Goal: Obtain resource: Obtain resource

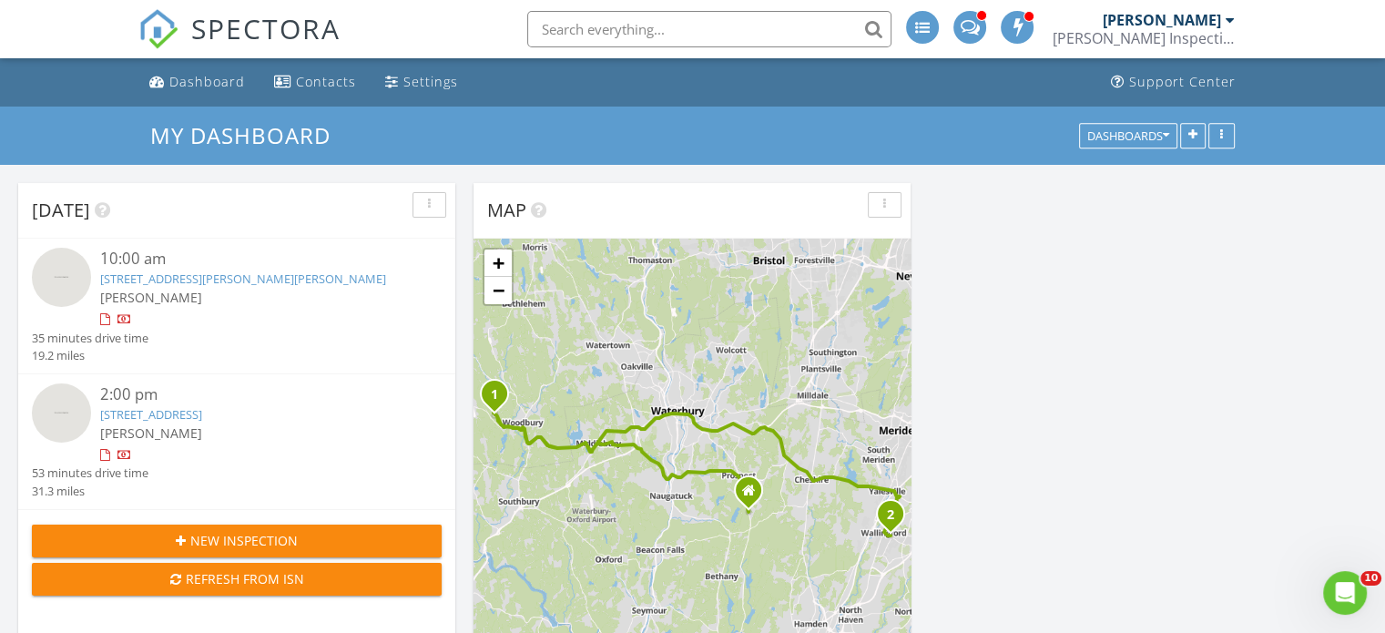
click at [227, 279] on link "181 Railtree Hill Rd, Woodbury, CT 06798" at bounding box center [243, 279] width 286 height 16
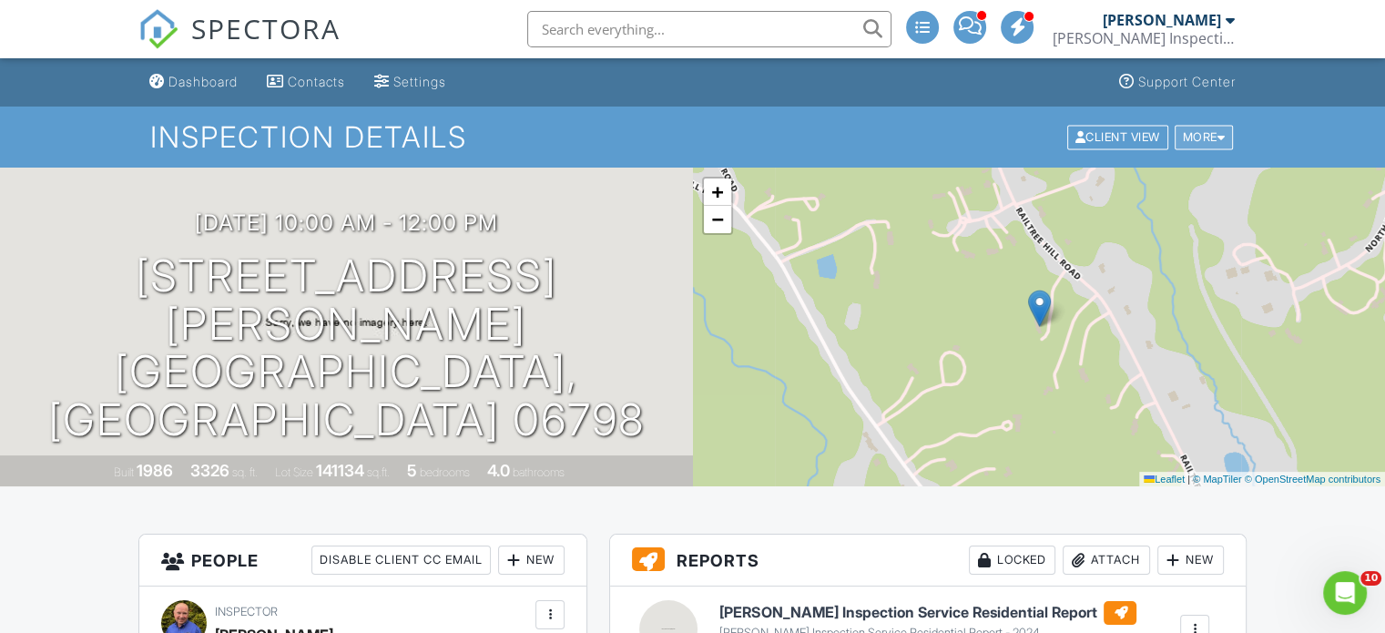
click at [1202, 135] on div "More" at bounding box center [1204, 137] width 59 height 25
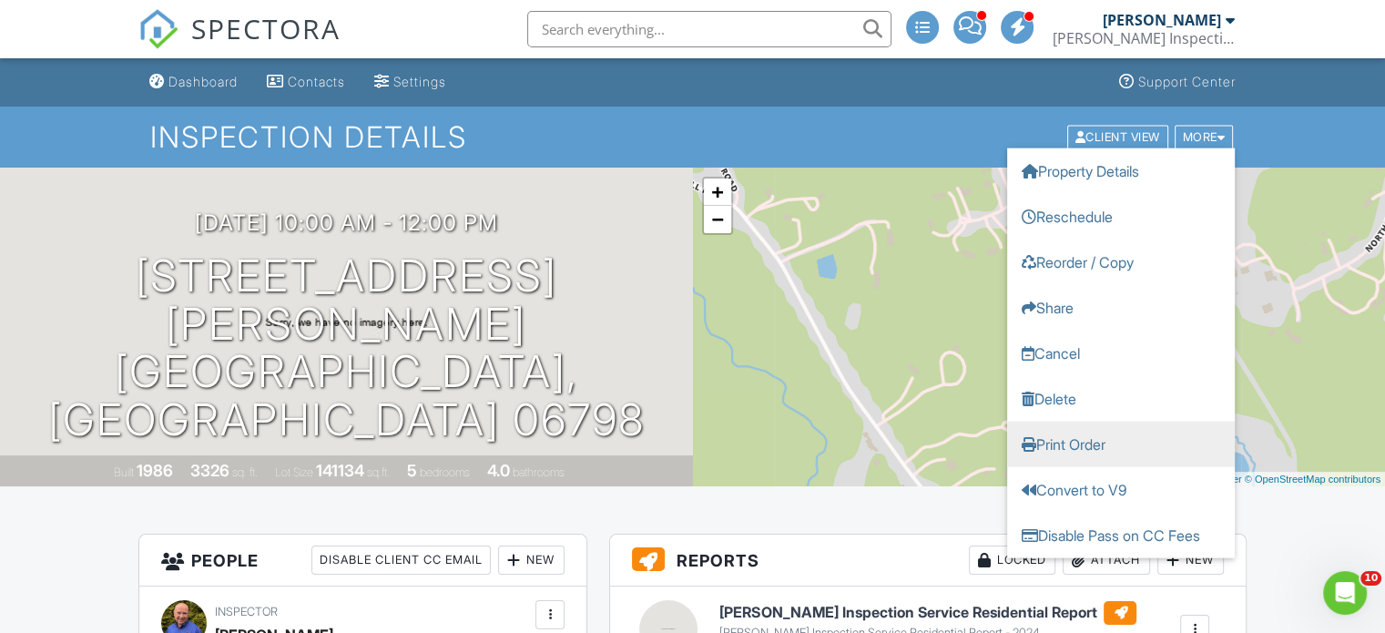
click at [1068, 445] on link "Print Order" at bounding box center [1121, 444] width 228 height 46
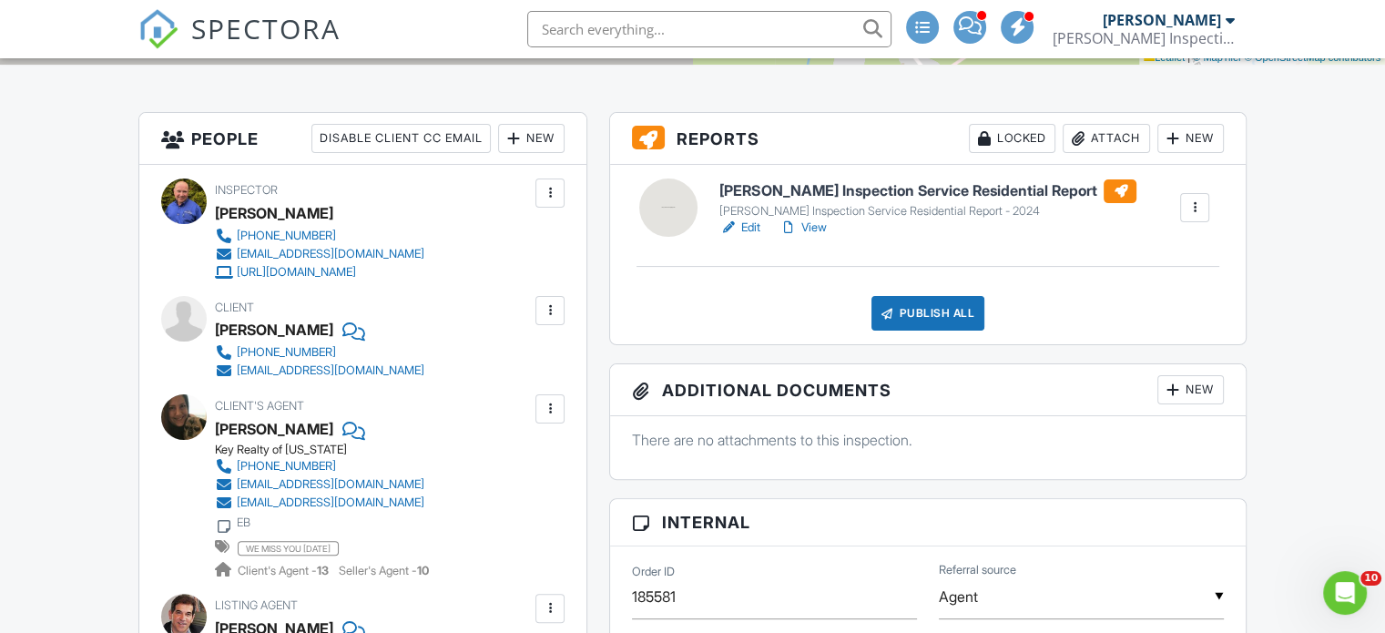
scroll to position [273, 0]
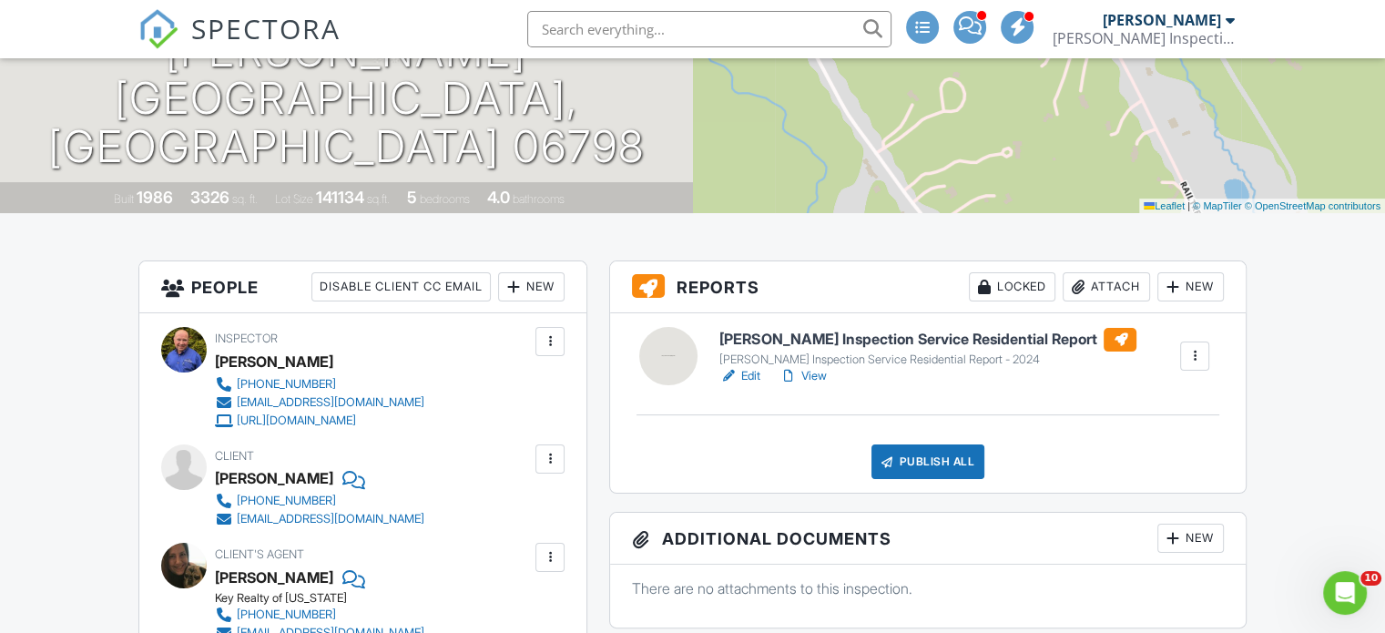
drag, startPoint x: 217, startPoint y: 476, endPoint x: 322, endPoint y: 476, distance: 105.7
click at [322, 476] on div "Theresa Britton" at bounding box center [274, 478] width 118 height 27
copy div "Theresa Britton"
click at [471, 499] on div "Client Theresa Britton 203-605-9080 zenwick1945@gmail.com" at bounding box center [363, 487] width 404 height 84
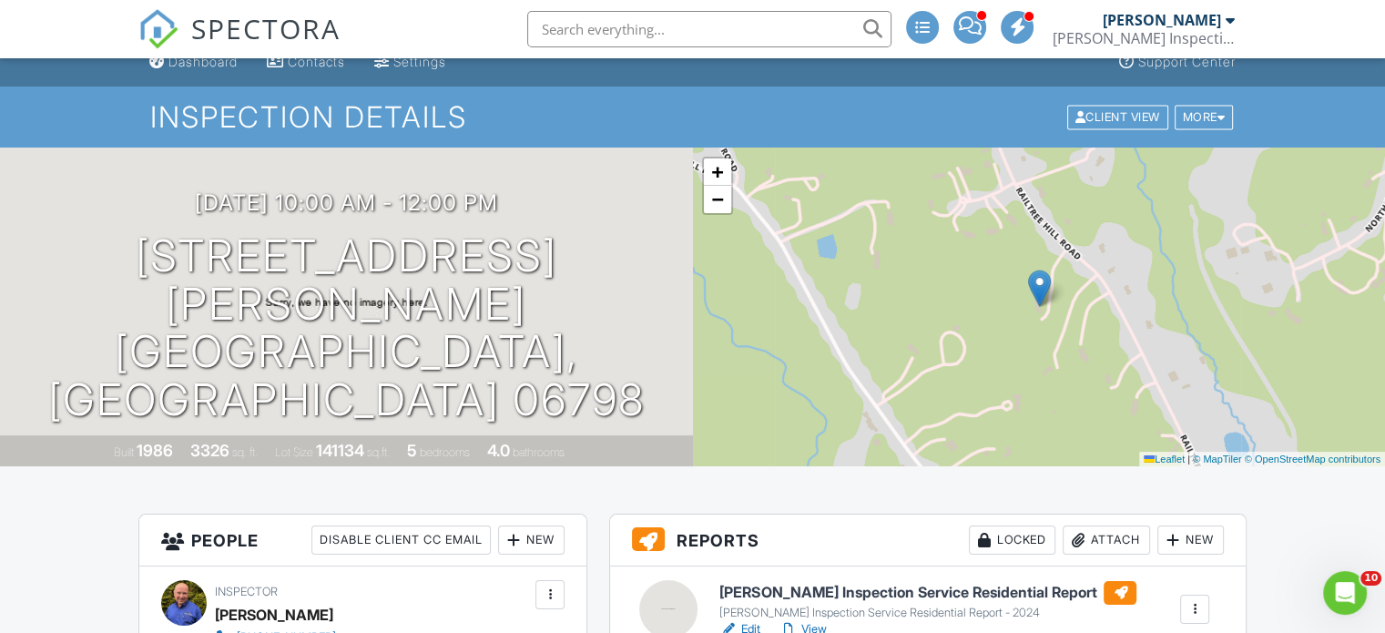
scroll to position [0, 0]
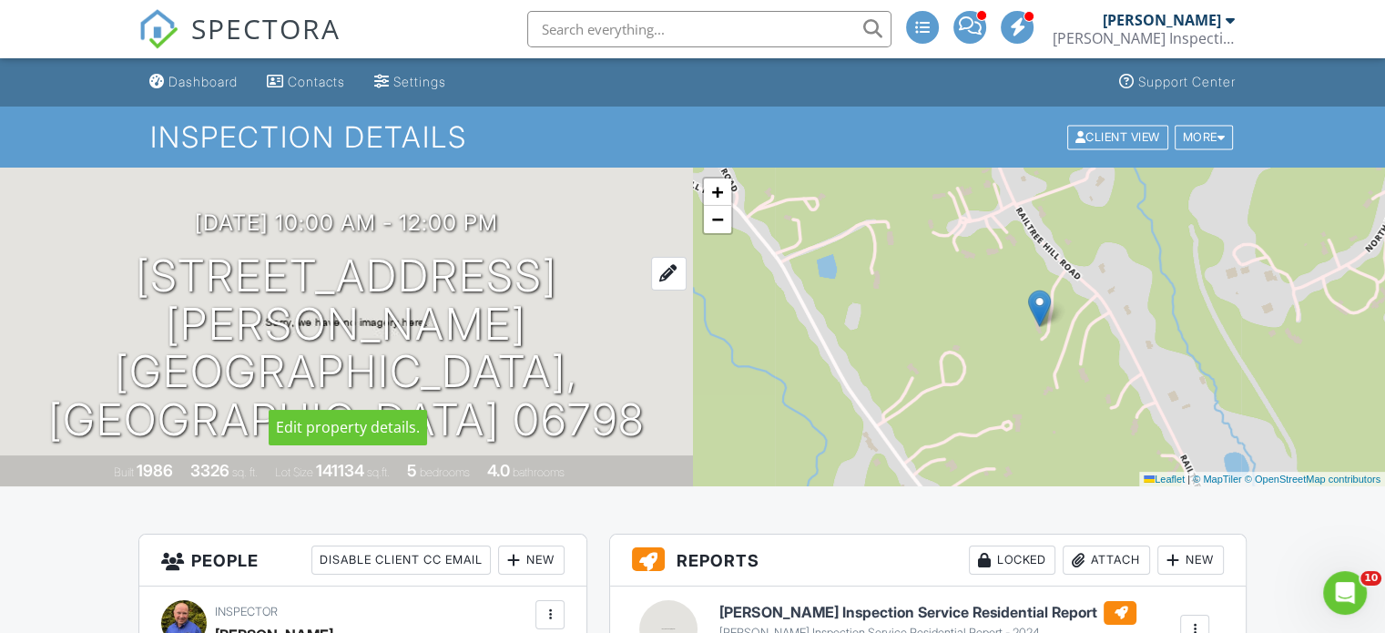
click at [432, 329] on h1 "181 Railtree Hill Rd Woodbury, CT 06798" at bounding box center [346, 348] width 635 height 192
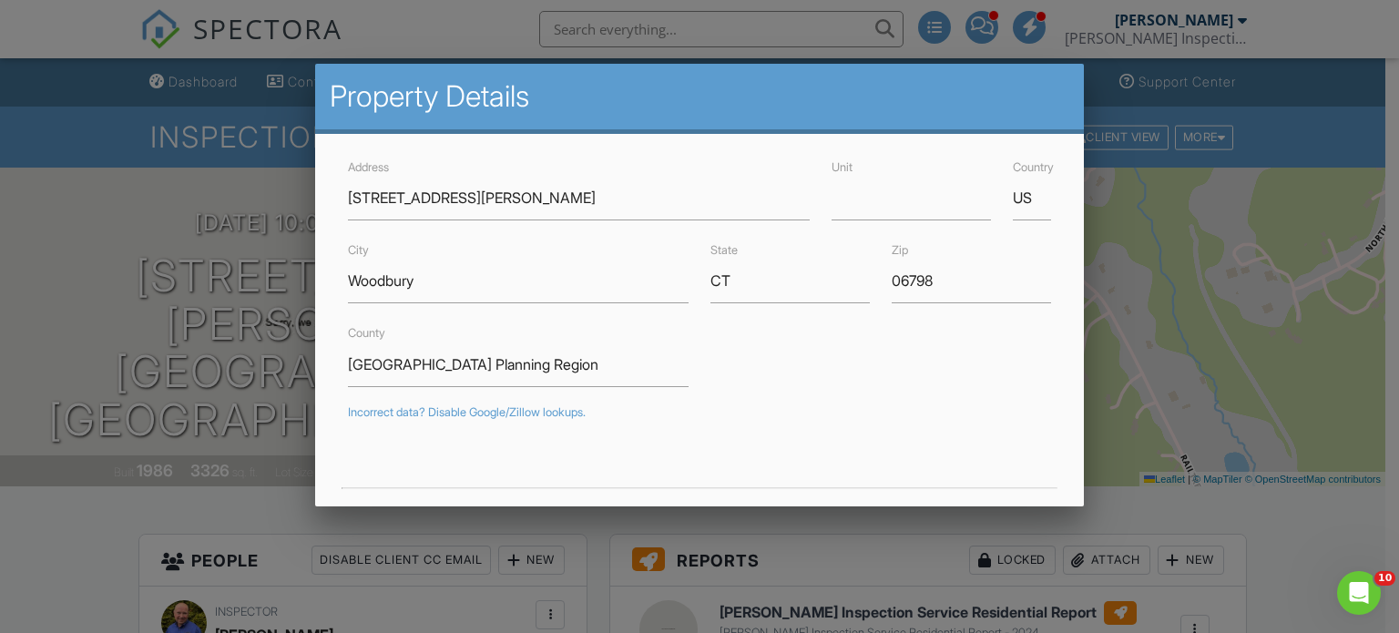
click at [18, 267] on div at bounding box center [699, 305] width 1399 height 792
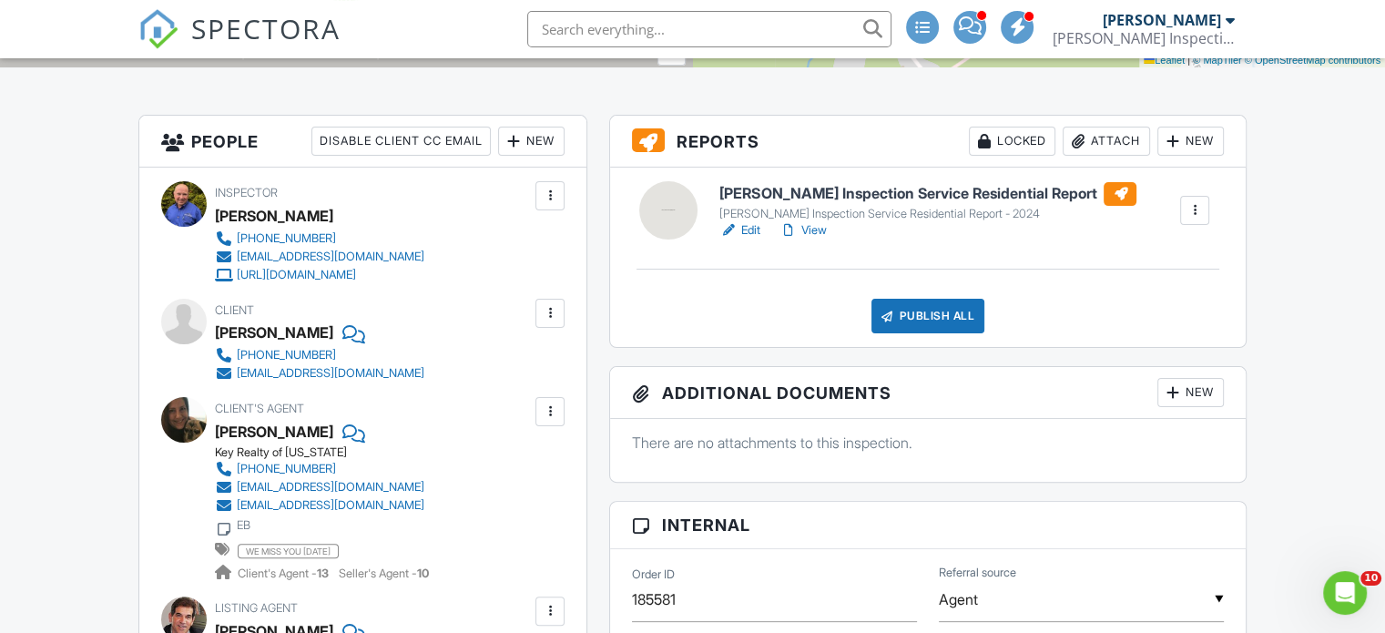
scroll to position [455, 0]
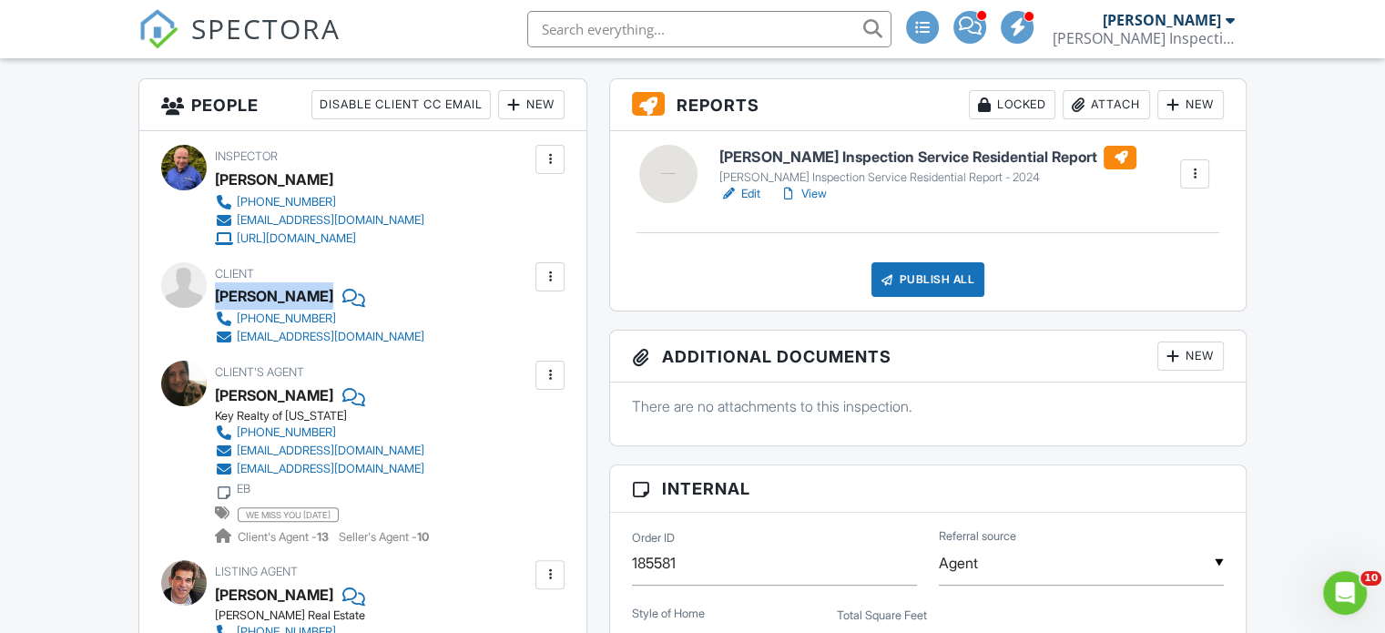
drag, startPoint x: 217, startPoint y: 294, endPoint x: 327, endPoint y: 288, distance: 110.4
click at [327, 288] on div "Theresa Britton" at bounding box center [327, 295] width 224 height 27
copy div "Theresa Britton"
click at [462, 371] on div "Client's Agent Dawn Puchala Key Realty of Connecticut (203) 623-3916 dawntherea…" at bounding box center [363, 453] width 297 height 185
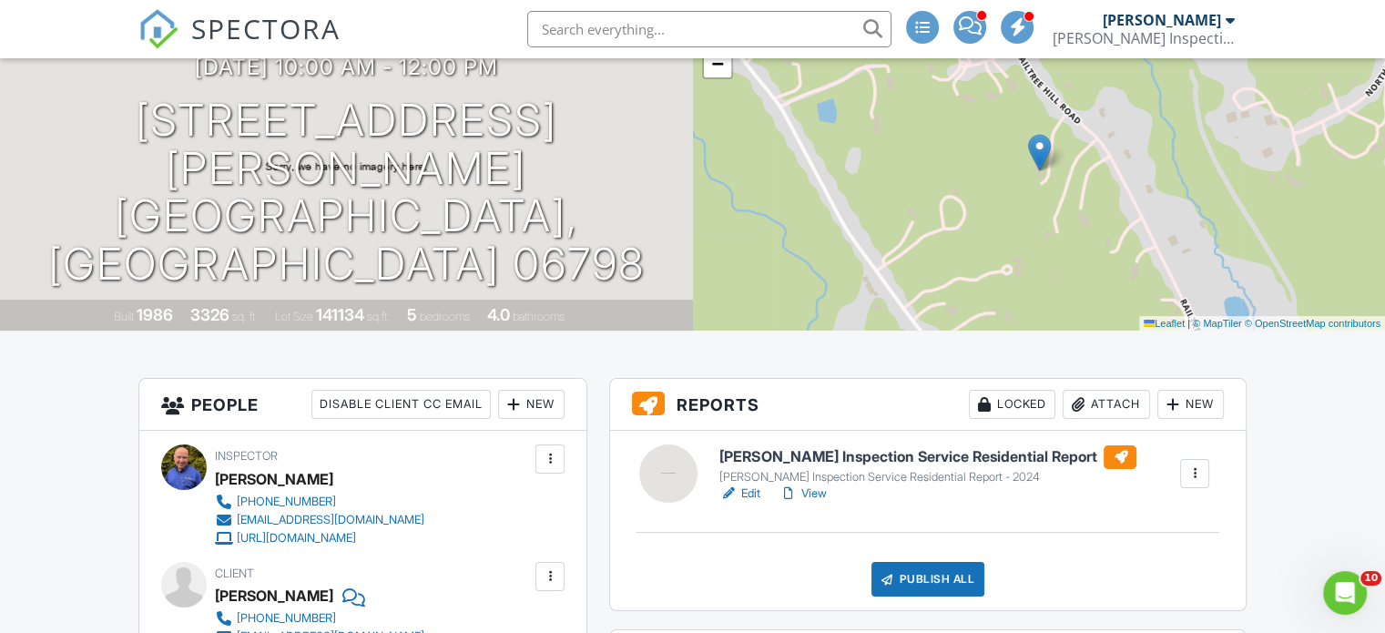
scroll to position [0, 0]
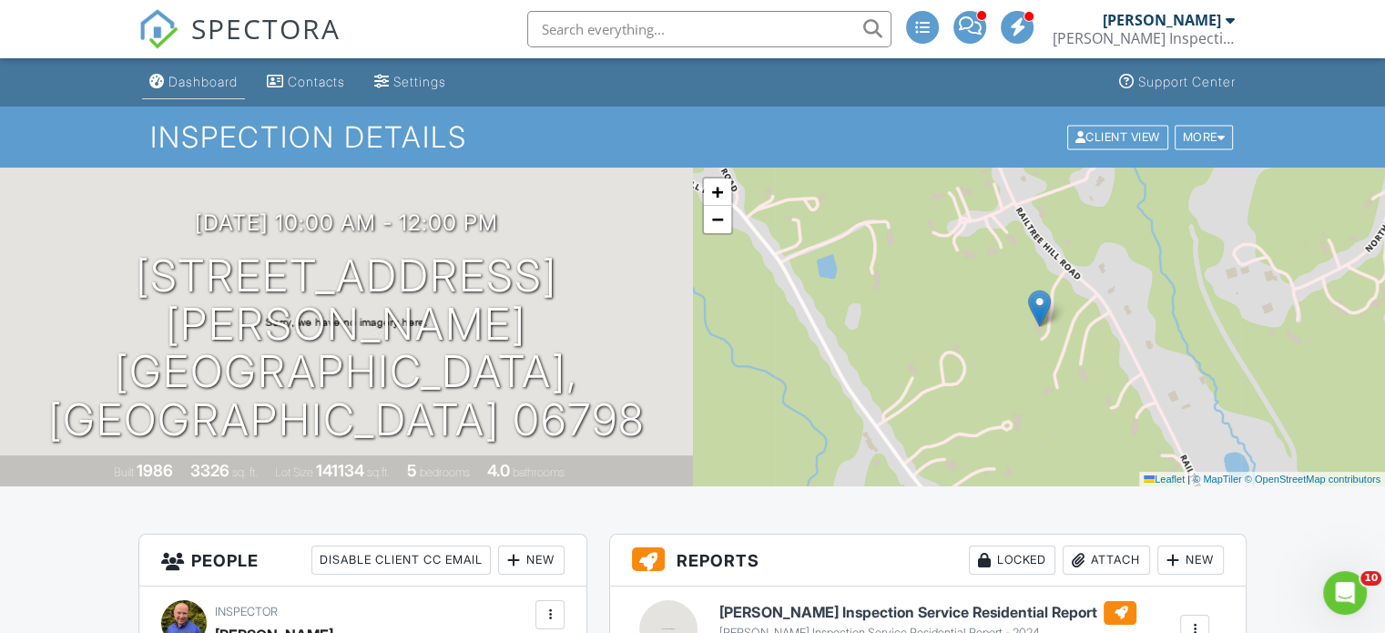
click at [193, 87] on div "Dashboard" at bounding box center [203, 81] width 69 height 15
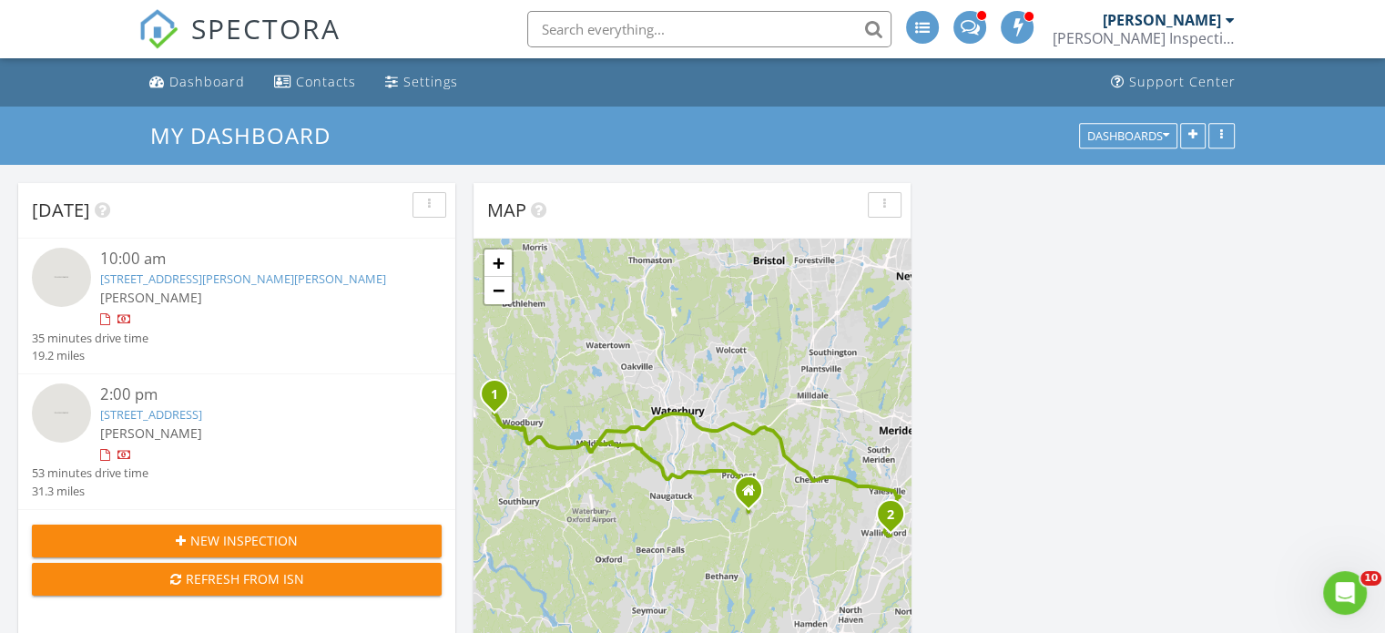
click at [202, 414] on link "33-39 N Main St, Wallingford, CT 06492" at bounding box center [151, 414] width 102 height 16
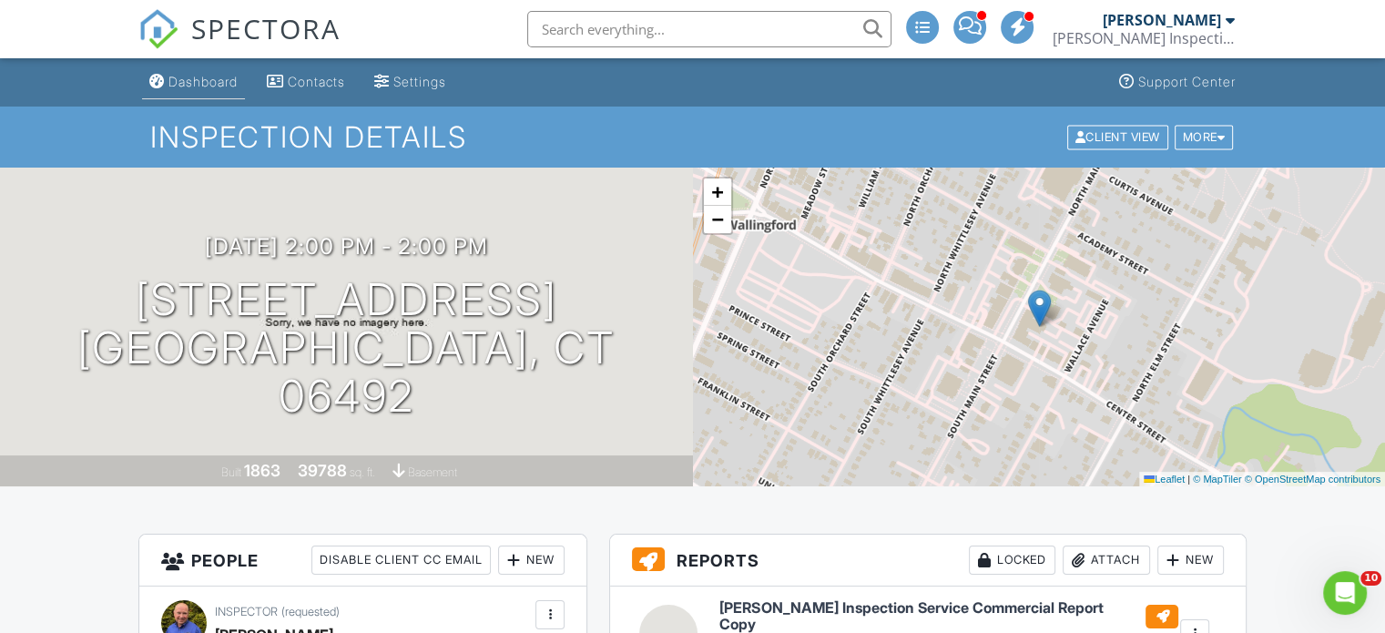
click at [210, 83] on div "Dashboard" at bounding box center [203, 81] width 69 height 15
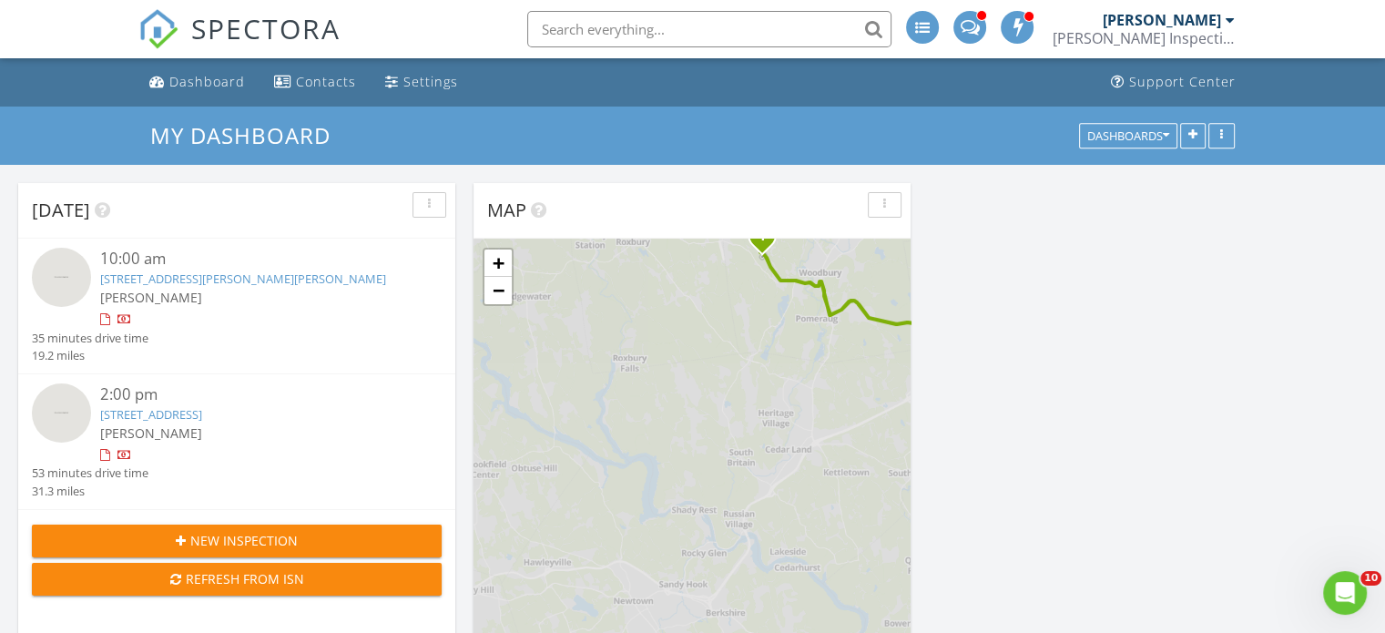
scroll to position [1504, 1414]
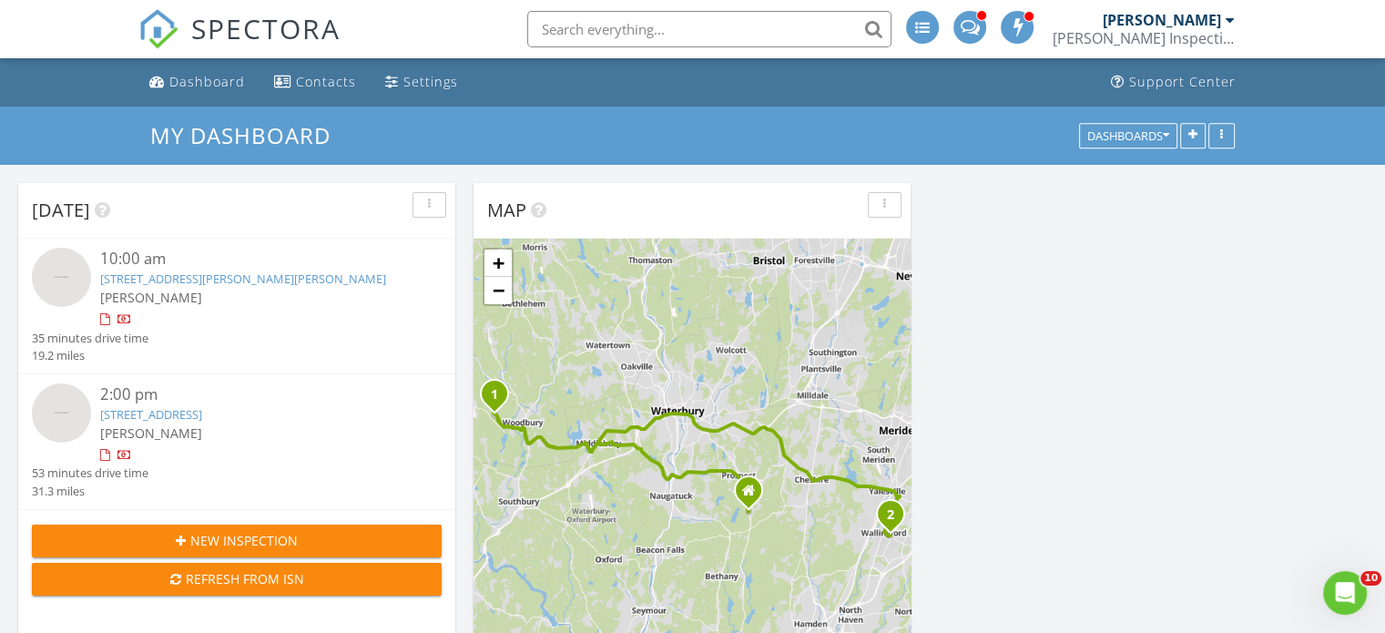
click at [202, 414] on link "33-39 N Main St, Wallingford, CT 06492" at bounding box center [151, 414] width 102 height 16
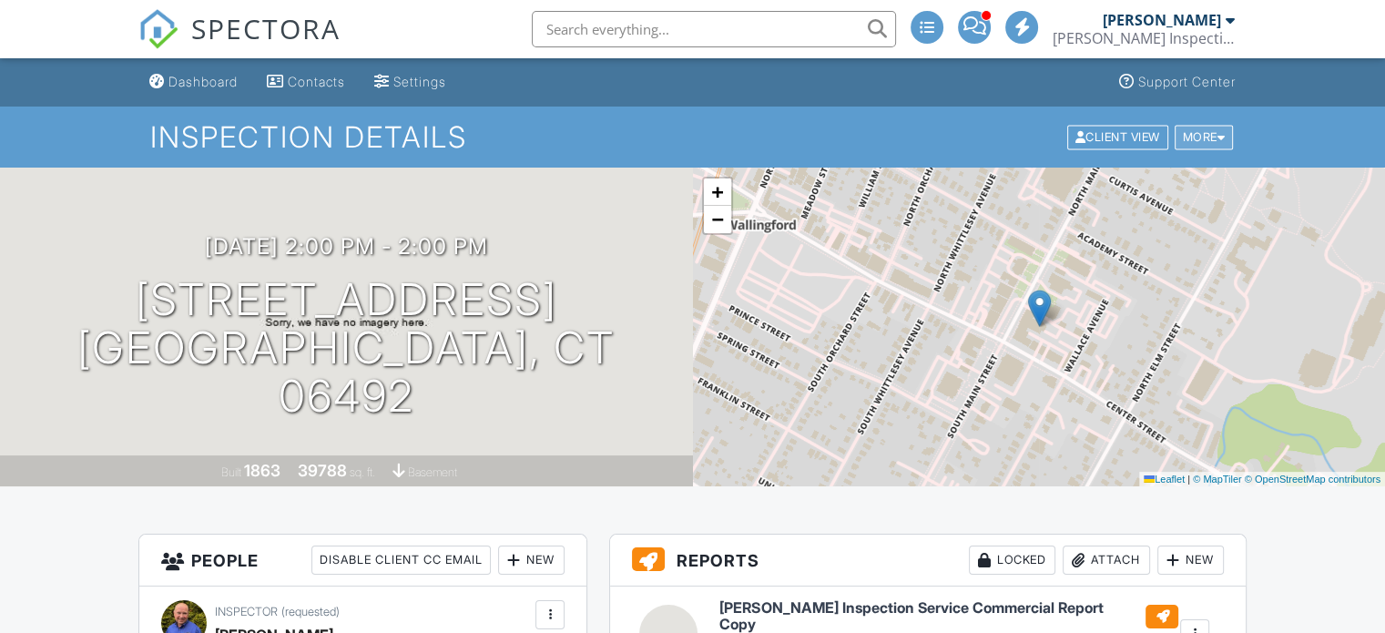
click at [1202, 134] on div "More" at bounding box center [1204, 137] width 59 height 25
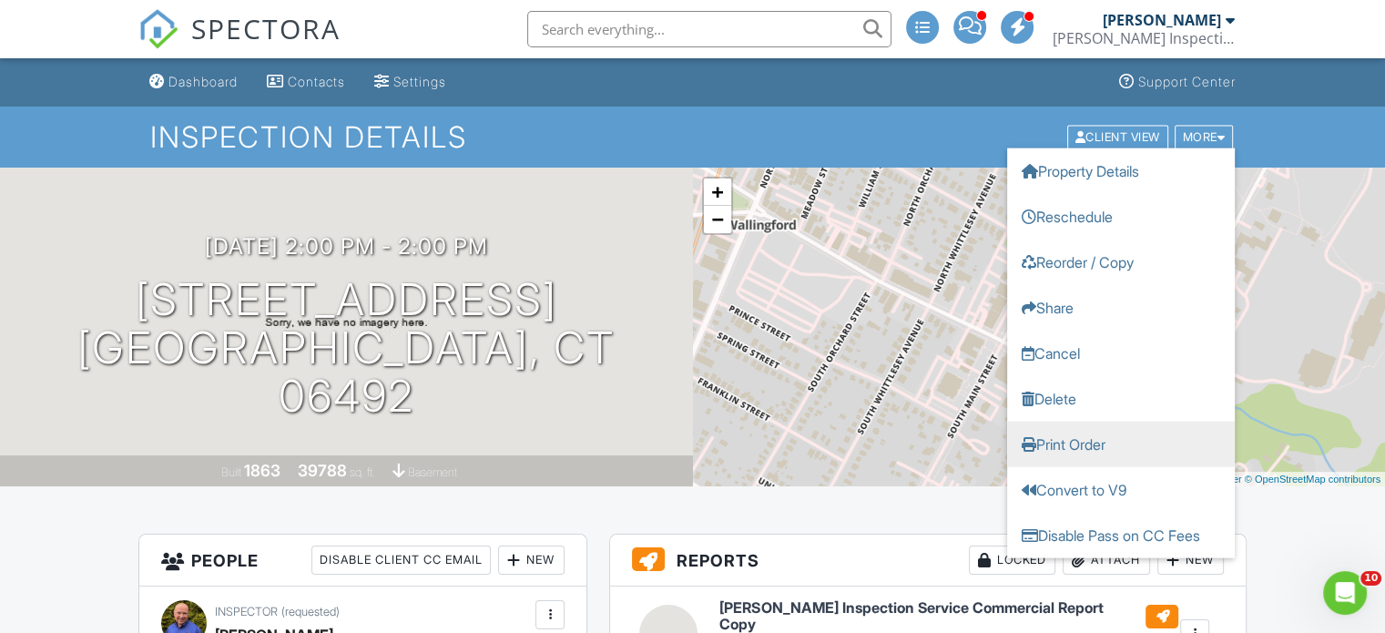
click at [1089, 440] on link "Print Order" at bounding box center [1121, 444] width 228 height 46
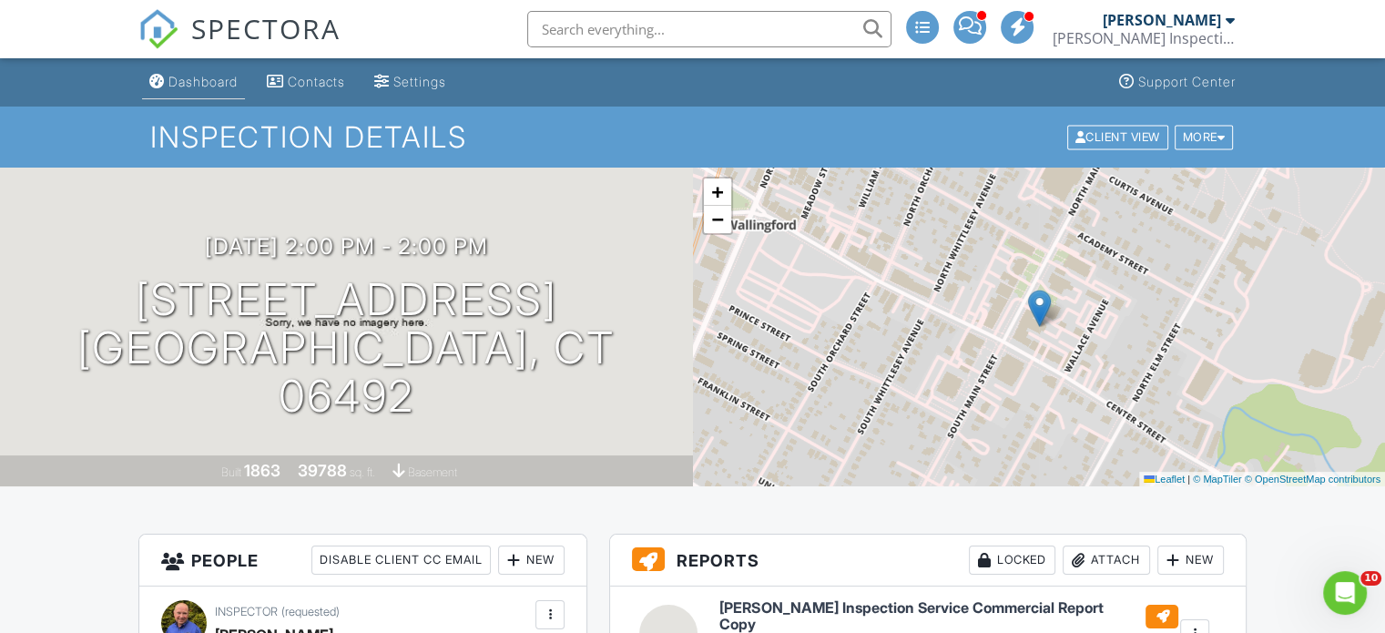
click at [218, 83] on div "Dashboard" at bounding box center [203, 81] width 69 height 15
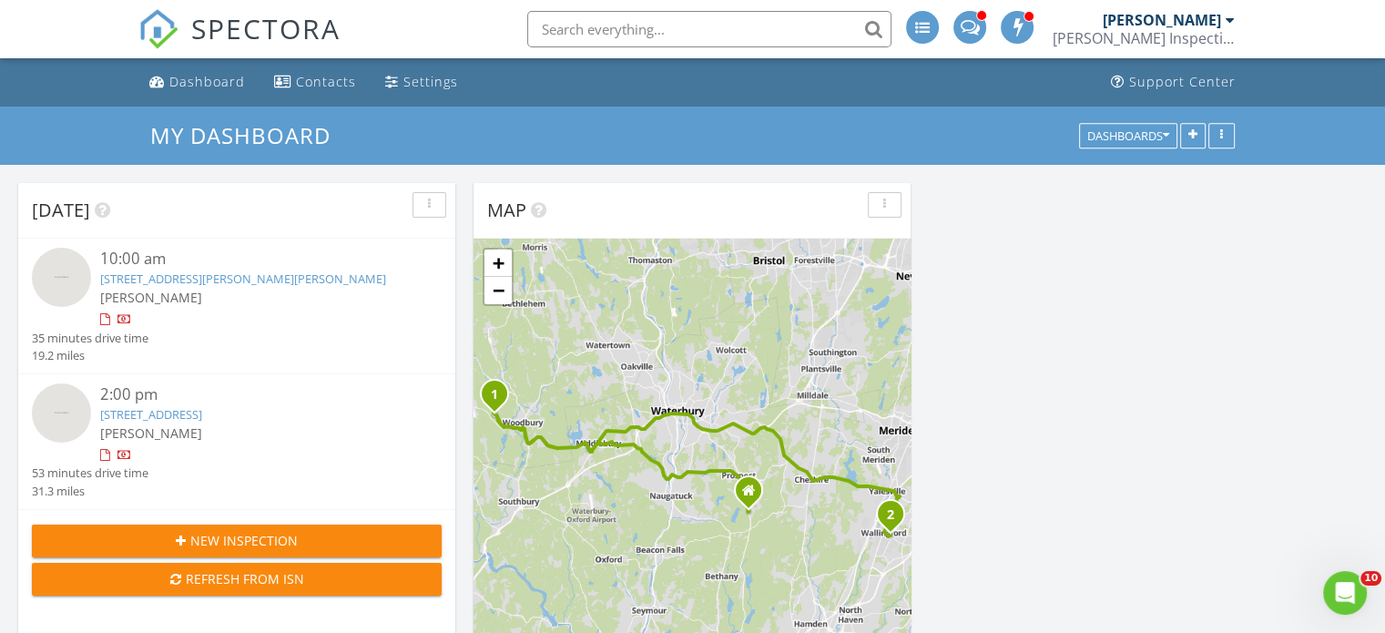
click at [262, 278] on link "181 Railtree Hill Rd, Woodbury, CT 06798" at bounding box center [243, 279] width 286 height 16
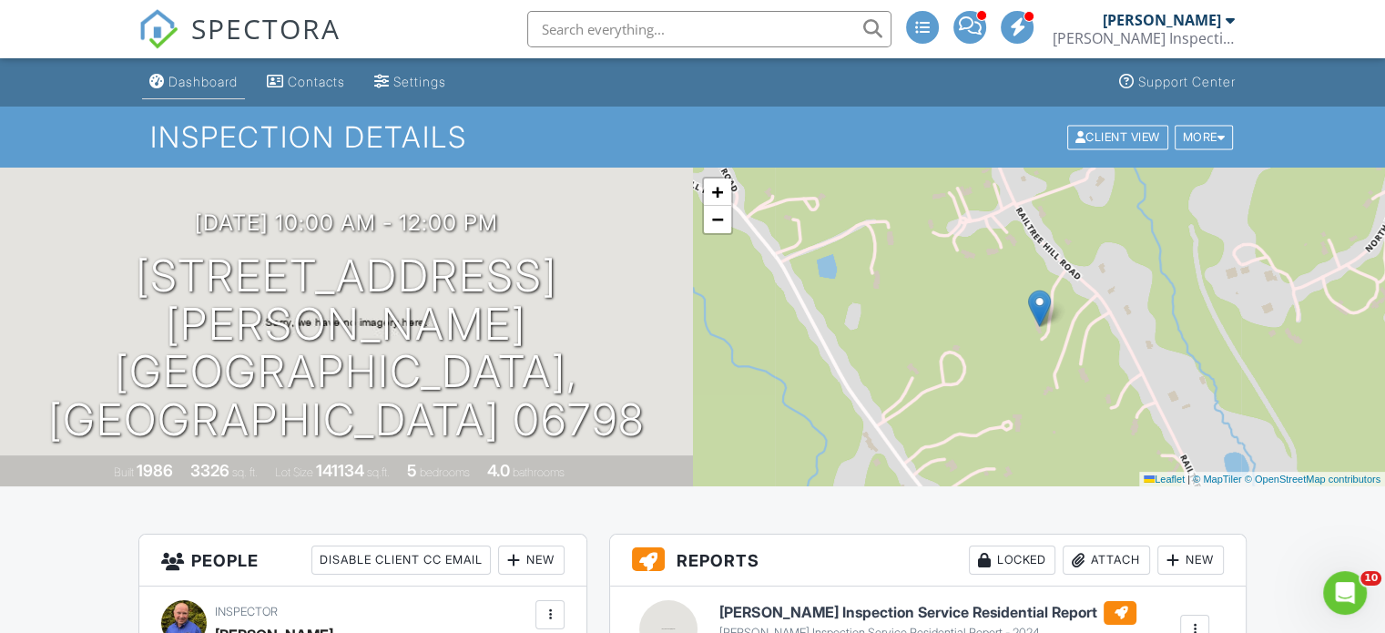
click at [206, 86] on div "Dashboard" at bounding box center [203, 81] width 69 height 15
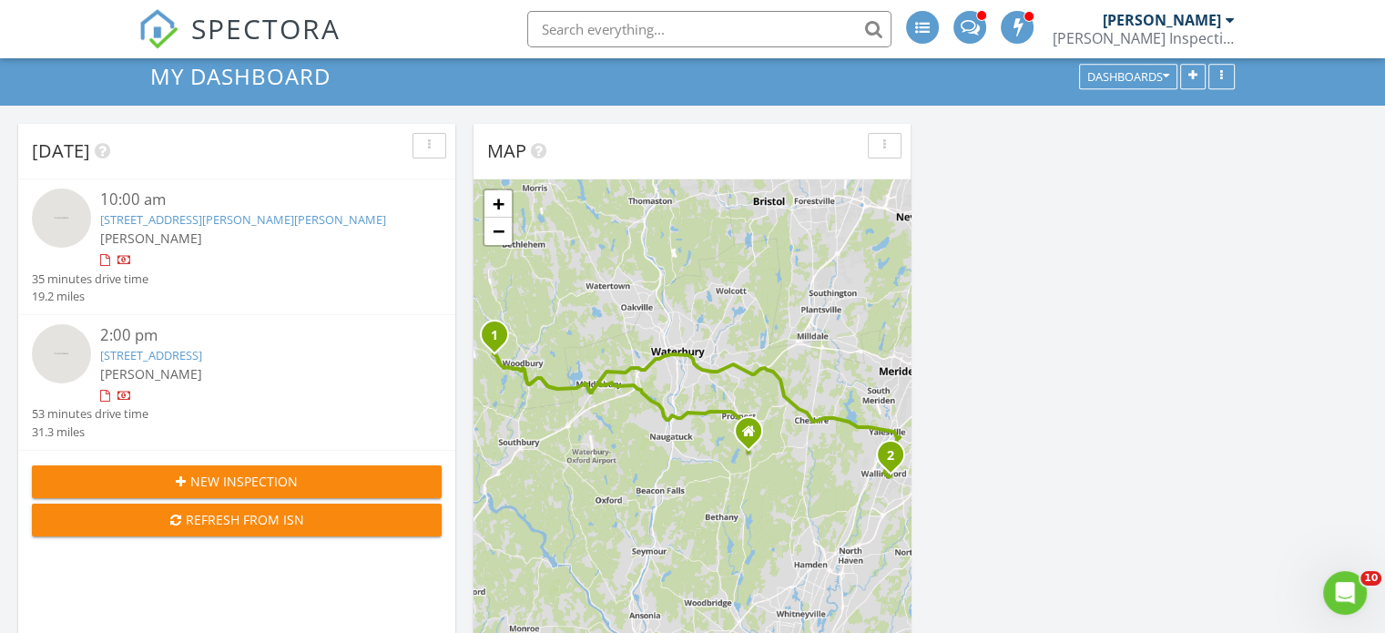
scroll to position [91, 0]
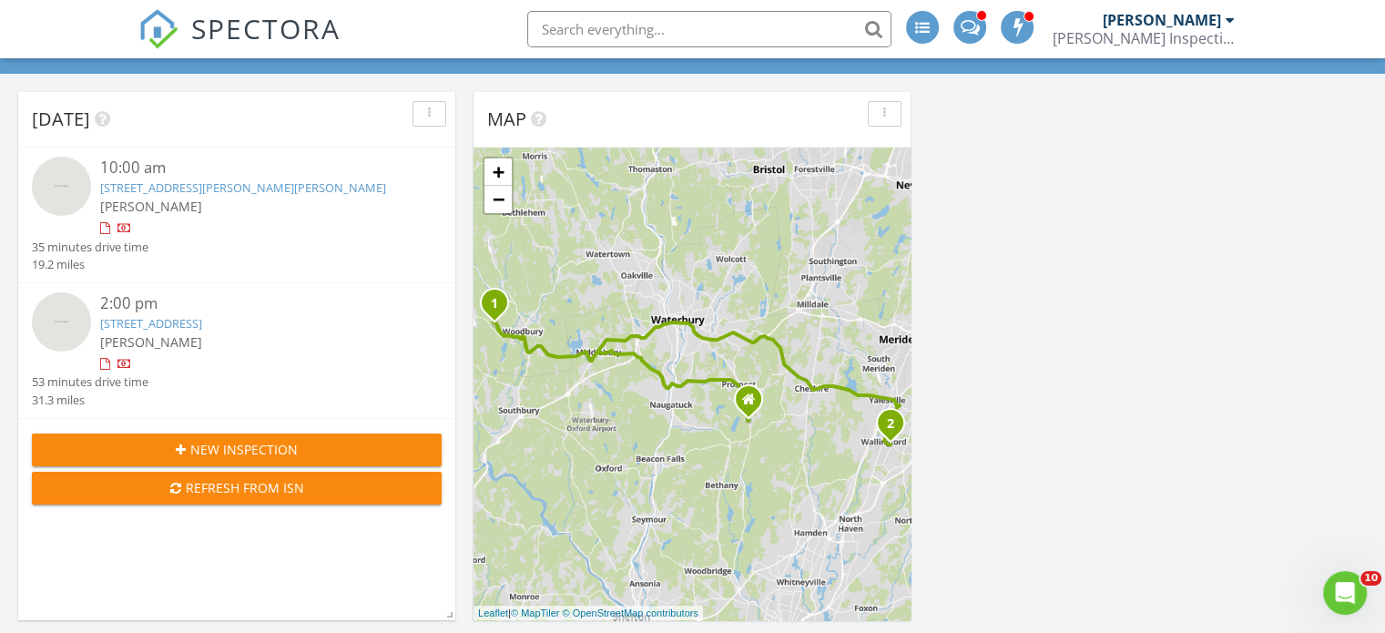
click at [202, 323] on link "33-39 N Main St, Wallingford, CT 06492" at bounding box center [151, 323] width 102 height 16
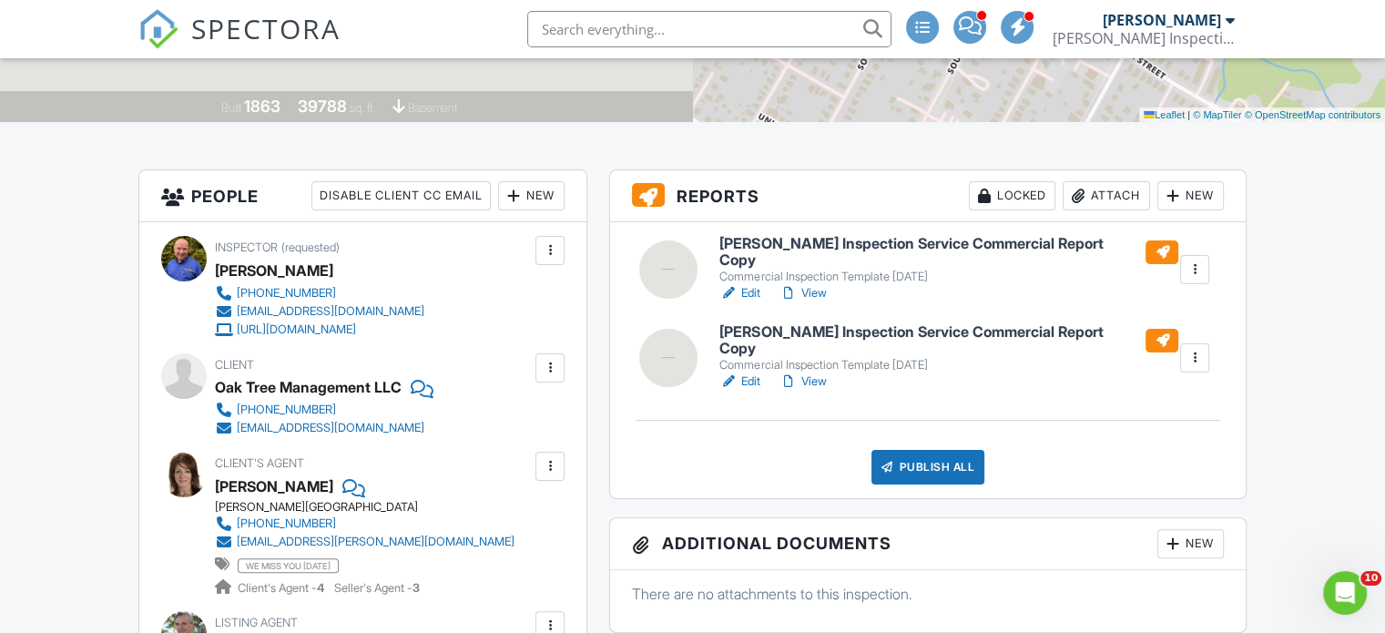
click at [1009, 324] on h6 "Schaefer Inspection Service Commercial Report Copy" at bounding box center [949, 340] width 459 height 32
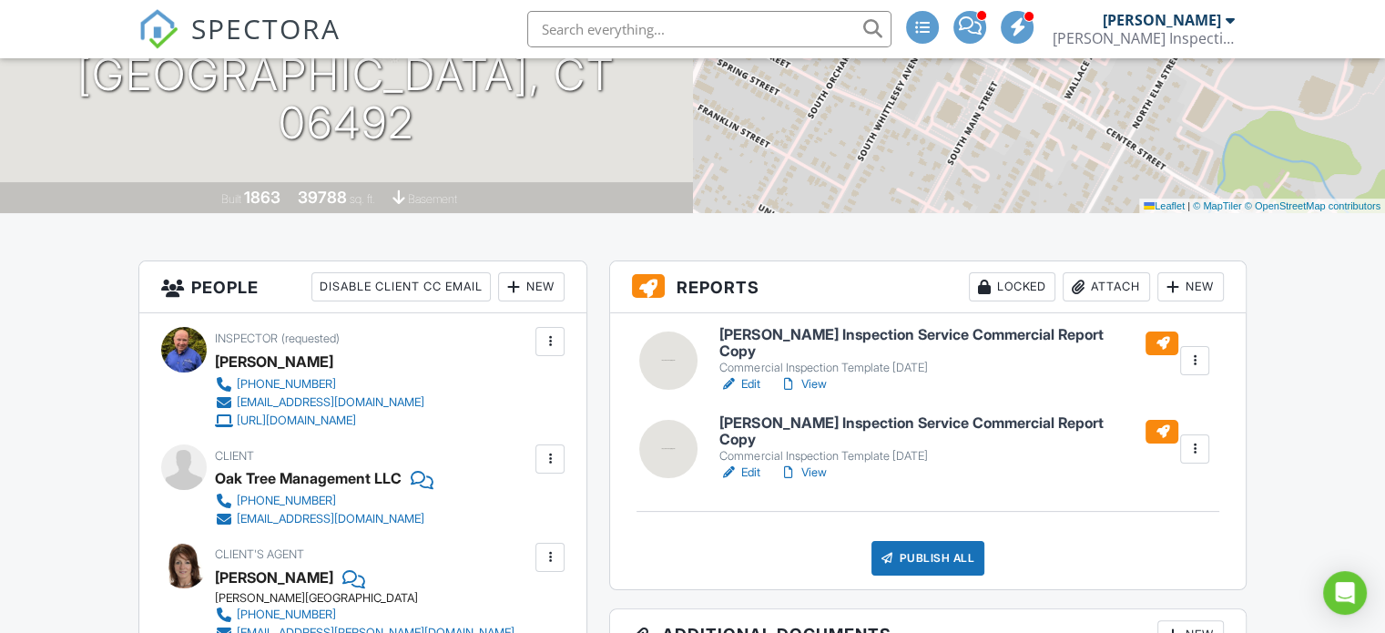
click at [878, 338] on h6 "[PERSON_NAME] Inspection Service Commercial Report Copy" at bounding box center [949, 343] width 459 height 32
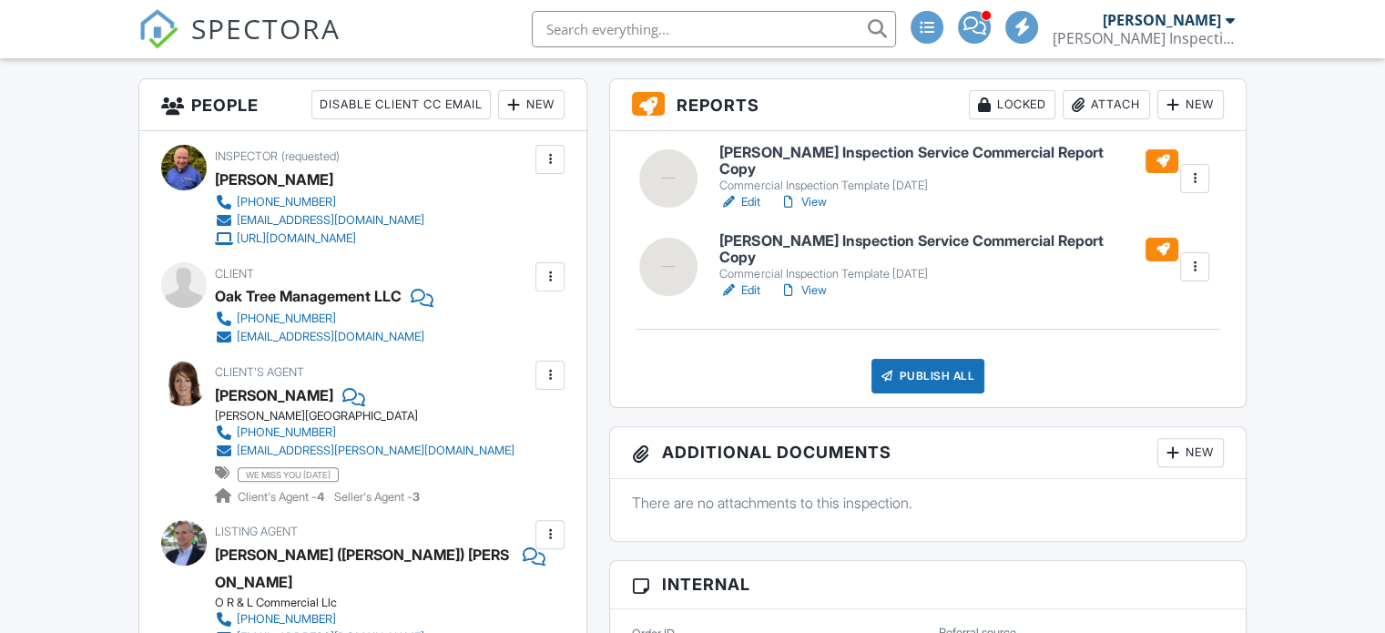
scroll to position [182, 0]
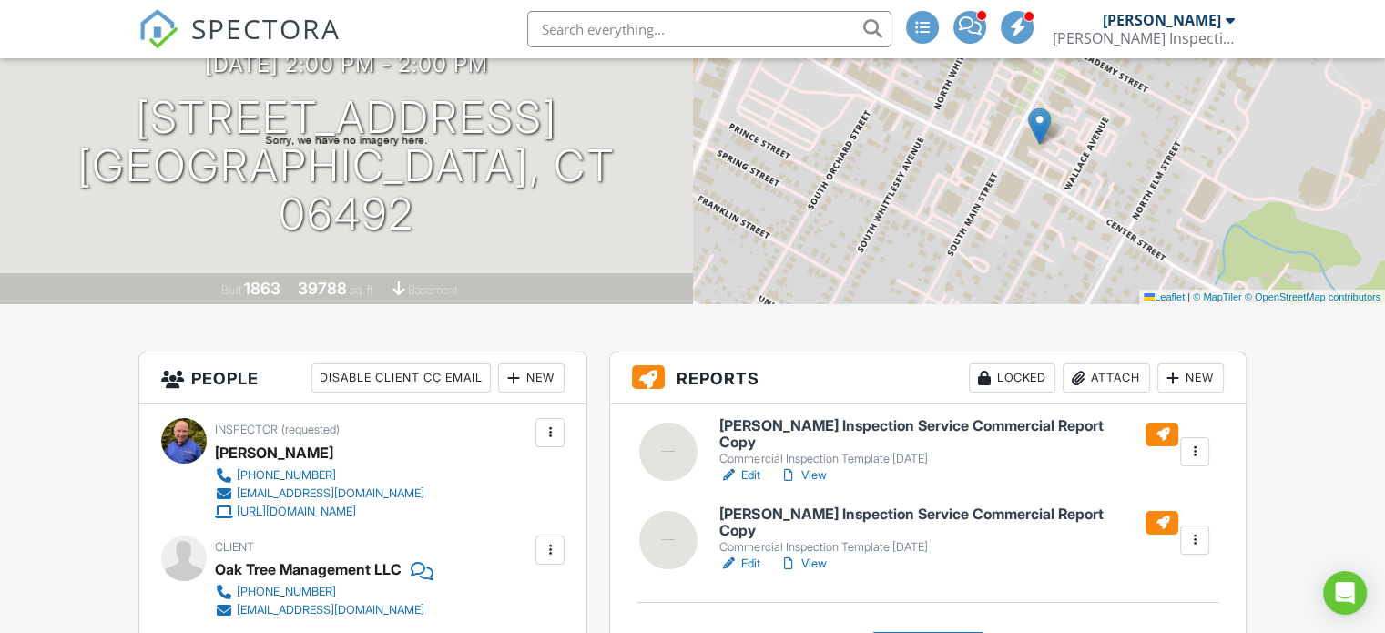
click at [883, 427] on h6 "Schaefer Inspection Service Commercial Report Copy" at bounding box center [949, 434] width 459 height 32
